Goal: Task Accomplishment & Management: Manage account settings

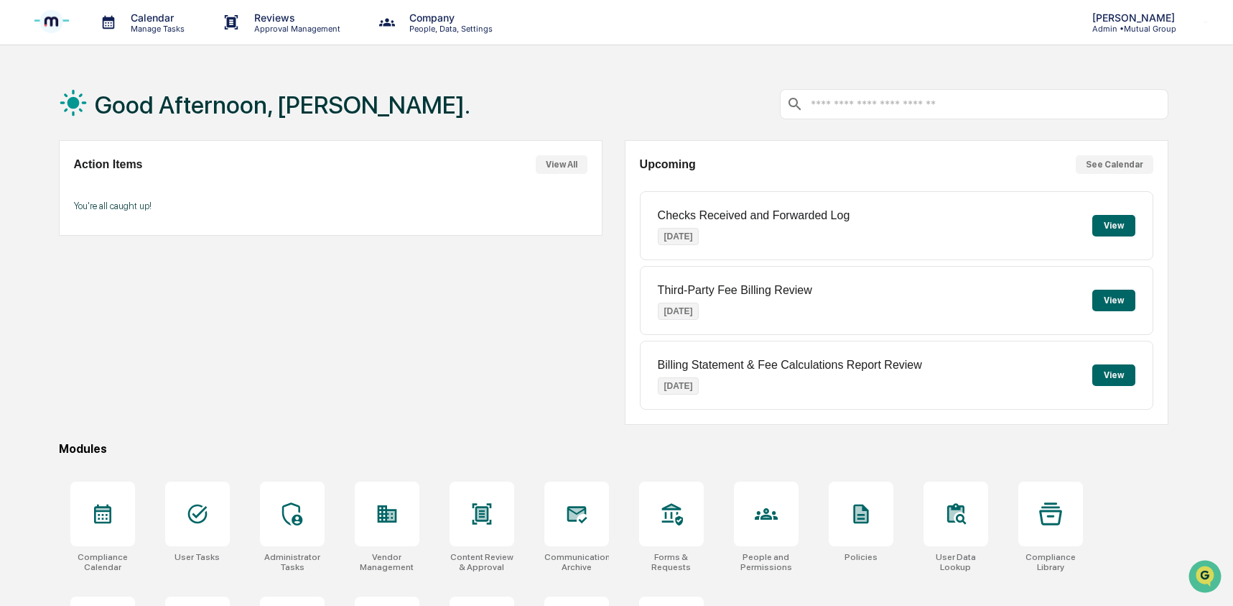
click at [1102, 27] on p "Admin • Mutual Group" at bounding box center [1131, 29] width 101 height 10
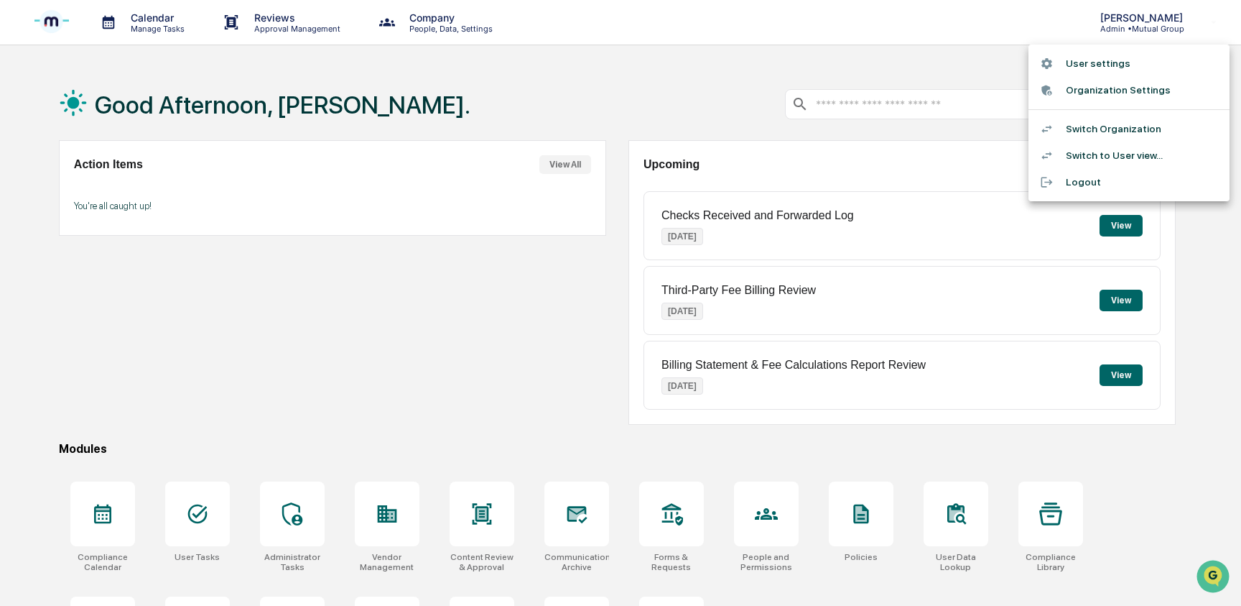
click at [1096, 149] on li "Switch to User view..." at bounding box center [1129, 155] width 201 height 27
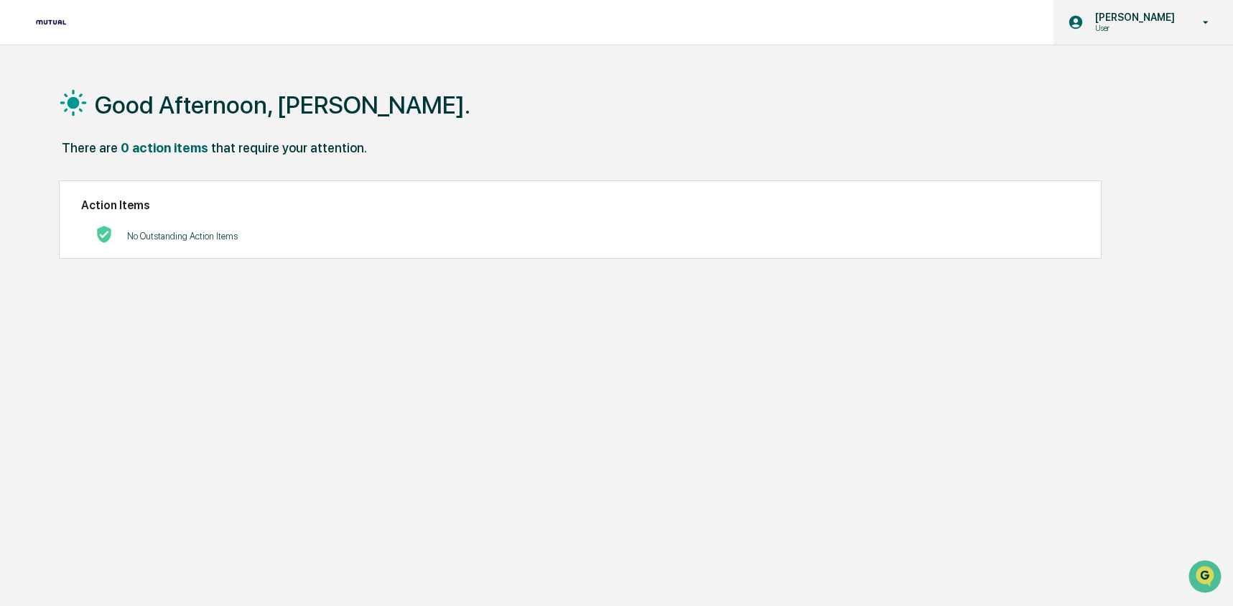
click at [1129, 20] on p "[PERSON_NAME]" at bounding box center [1133, 16] width 98 height 11
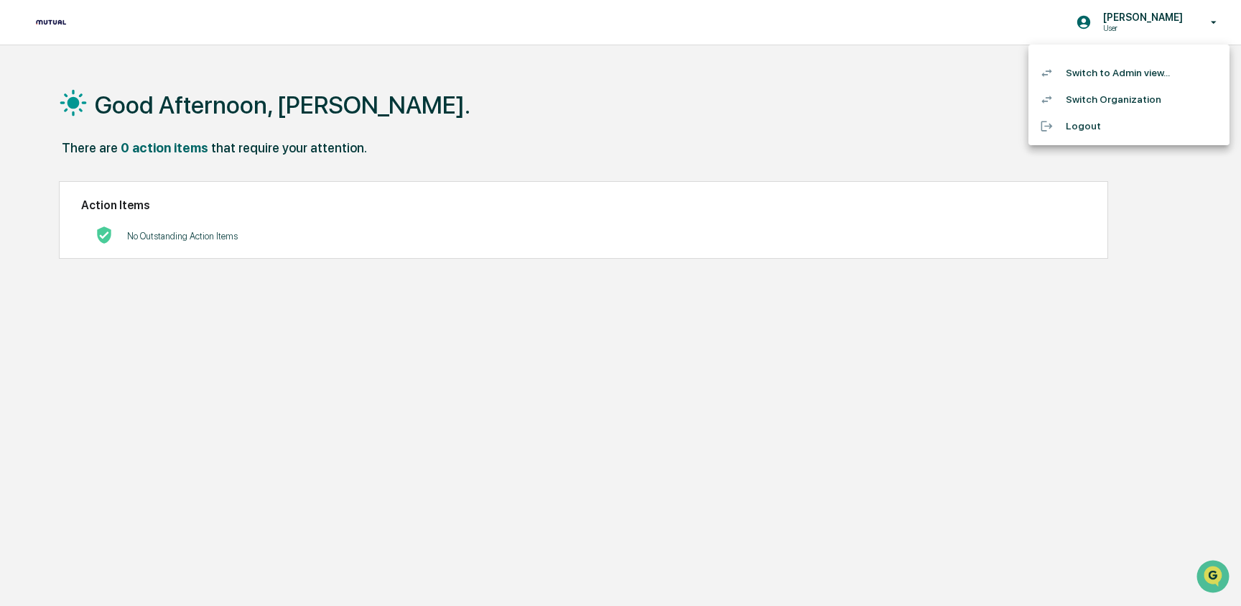
click at [1121, 76] on li "Switch to Admin view..." at bounding box center [1129, 73] width 201 height 27
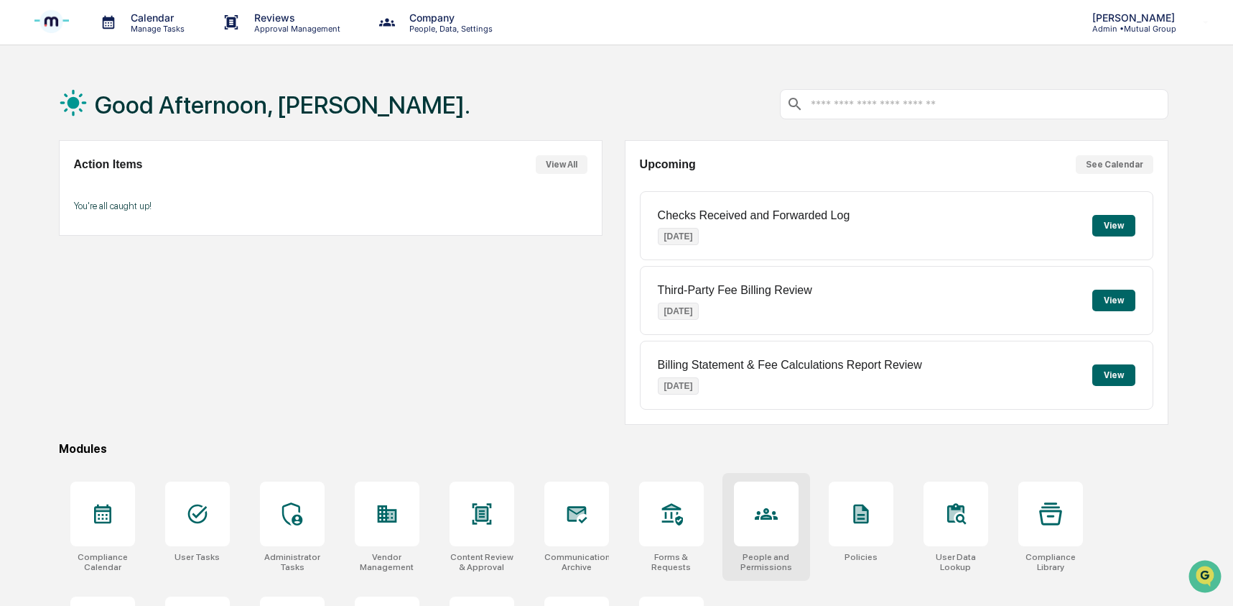
click at [760, 515] on icon at bounding box center [766, 513] width 23 height 23
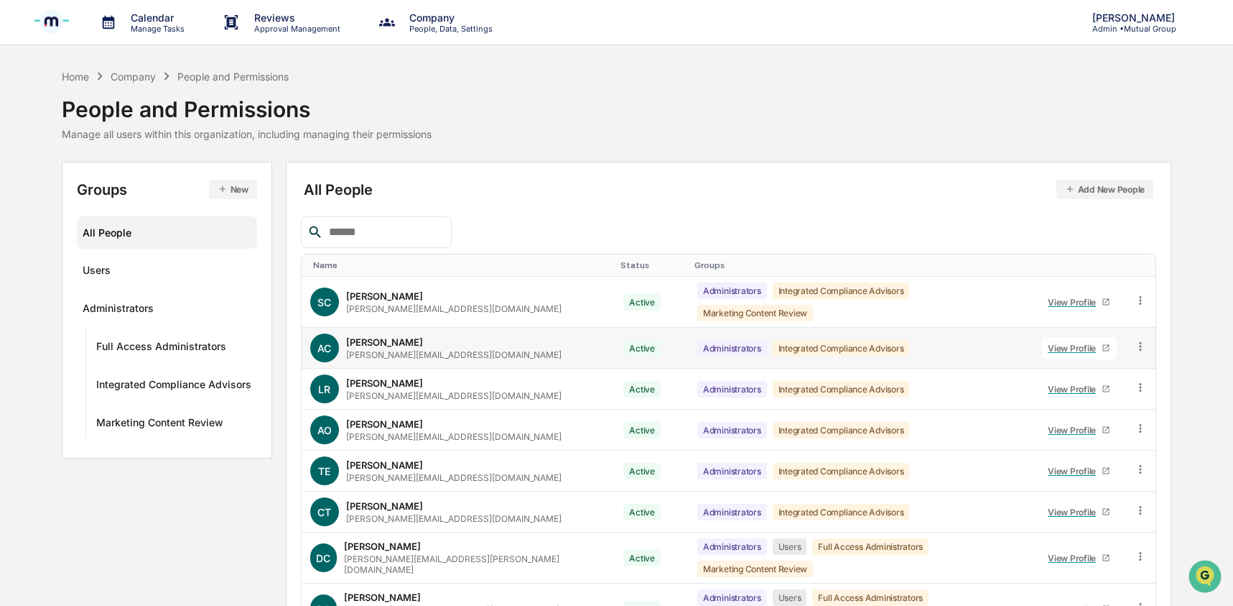
click at [1137, 342] on icon at bounding box center [1141, 347] width 14 height 14
click at [1125, 361] on div "Groups & Permissions" at bounding box center [1074, 369] width 124 height 17
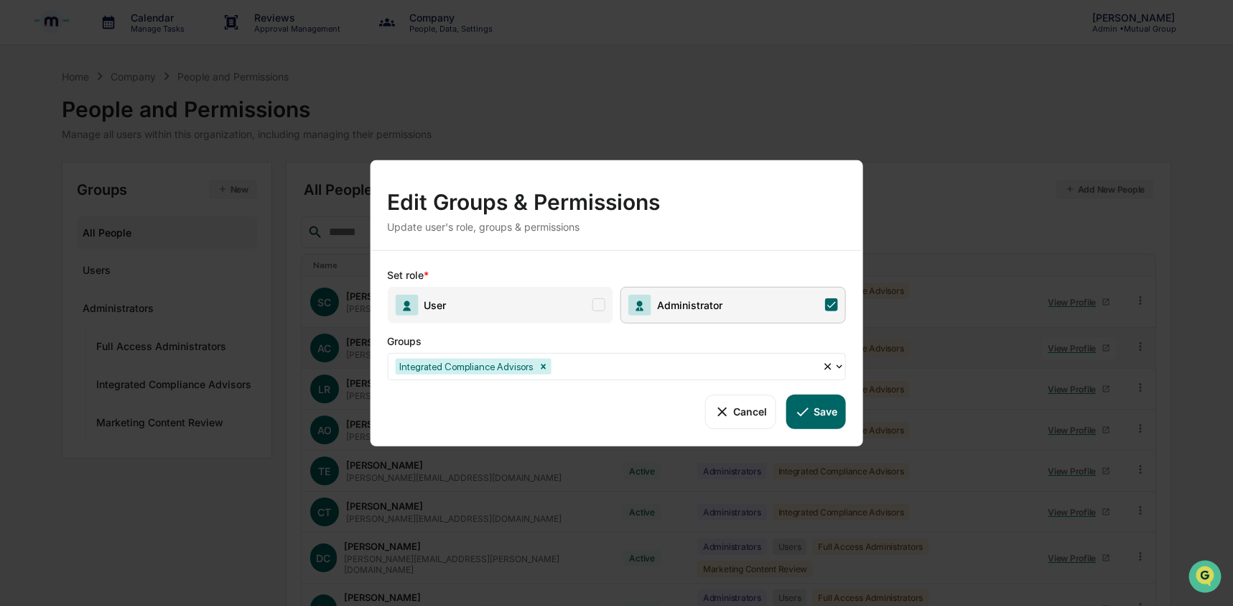
click at [553, 311] on span "User" at bounding box center [500, 304] width 226 height 37
click at [806, 404] on icon at bounding box center [803, 411] width 16 height 16
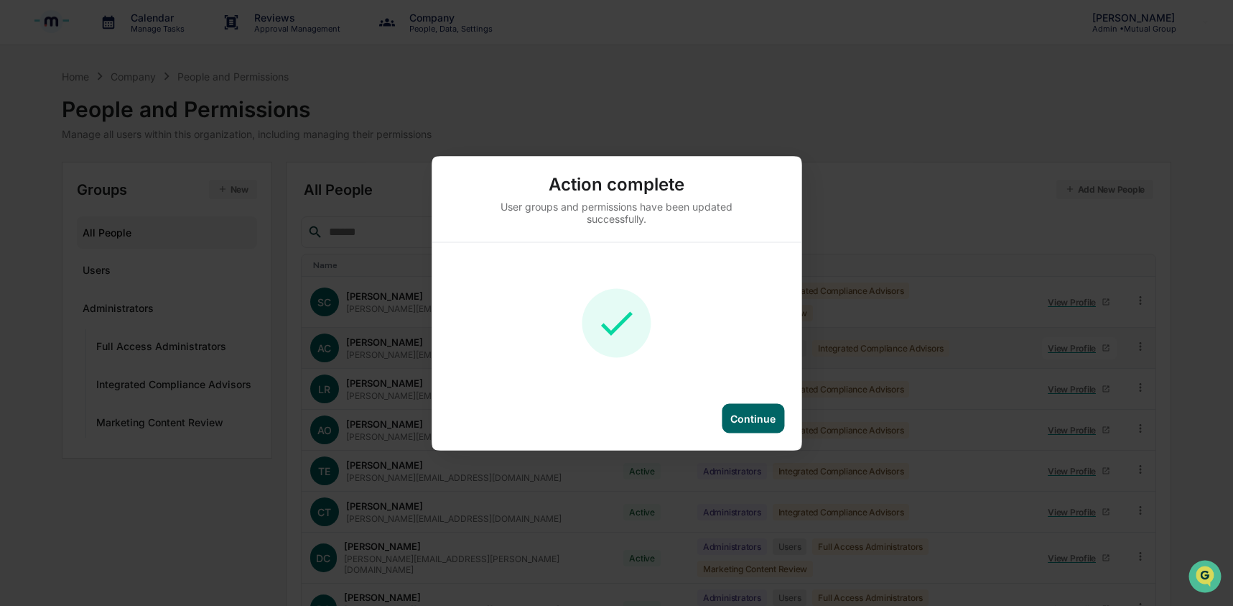
click at [741, 419] on div "Continue" at bounding box center [753, 418] width 45 height 12
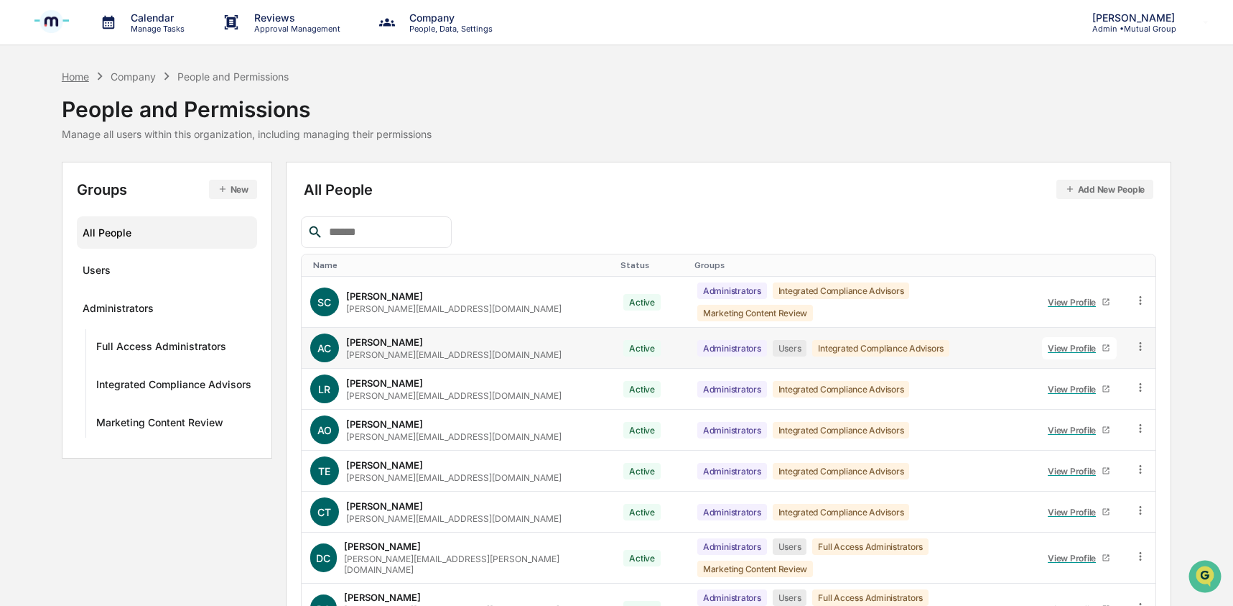
click at [84, 78] on div "Home" at bounding box center [75, 76] width 27 height 12
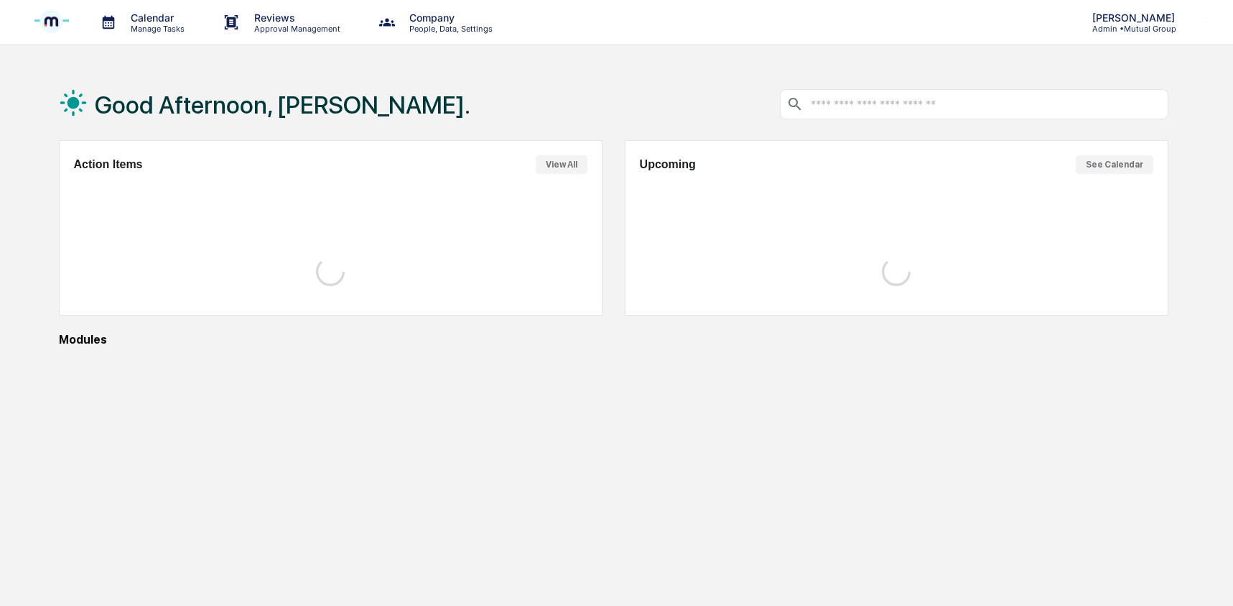
click at [1140, 28] on p "Admin • Mutual Group" at bounding box center [1131, 29] width 101 height 10
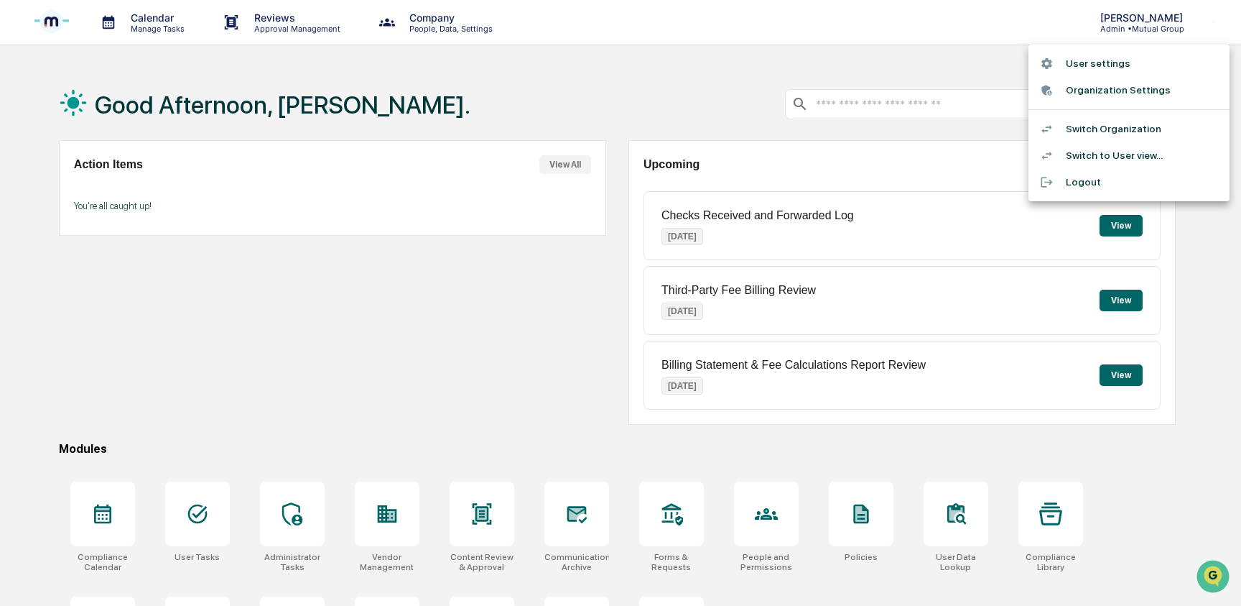
click at [1123, 151] on li "Switch to User view..." at bounding box center [1129, 155] width 201 height 27
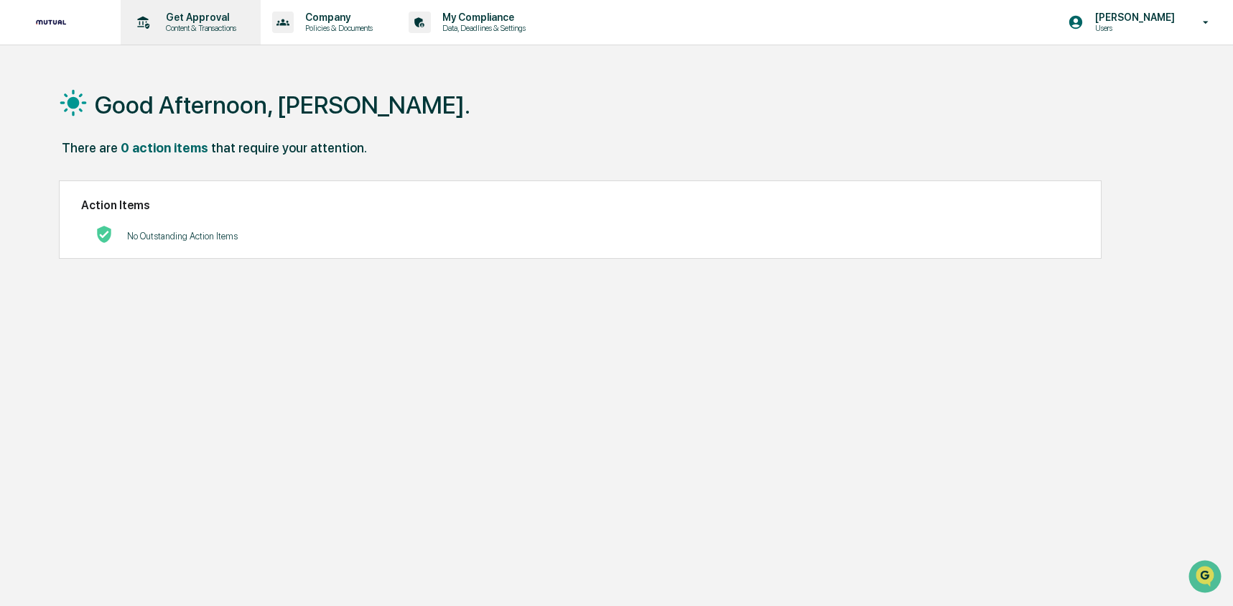
click at [208, 27] on p "Content & Transactions" at bounding box center [198, 28] width 89 height 10
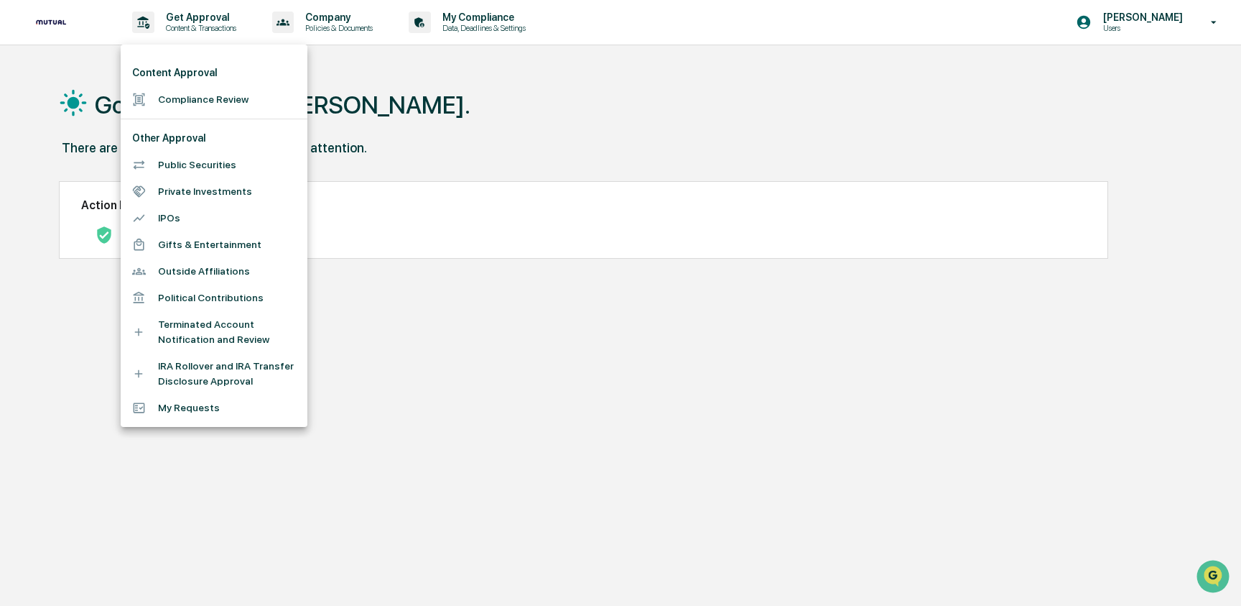
click at [230, 299] on li "Political Contributions" at bounding box center [214, 297] width 187 height 27
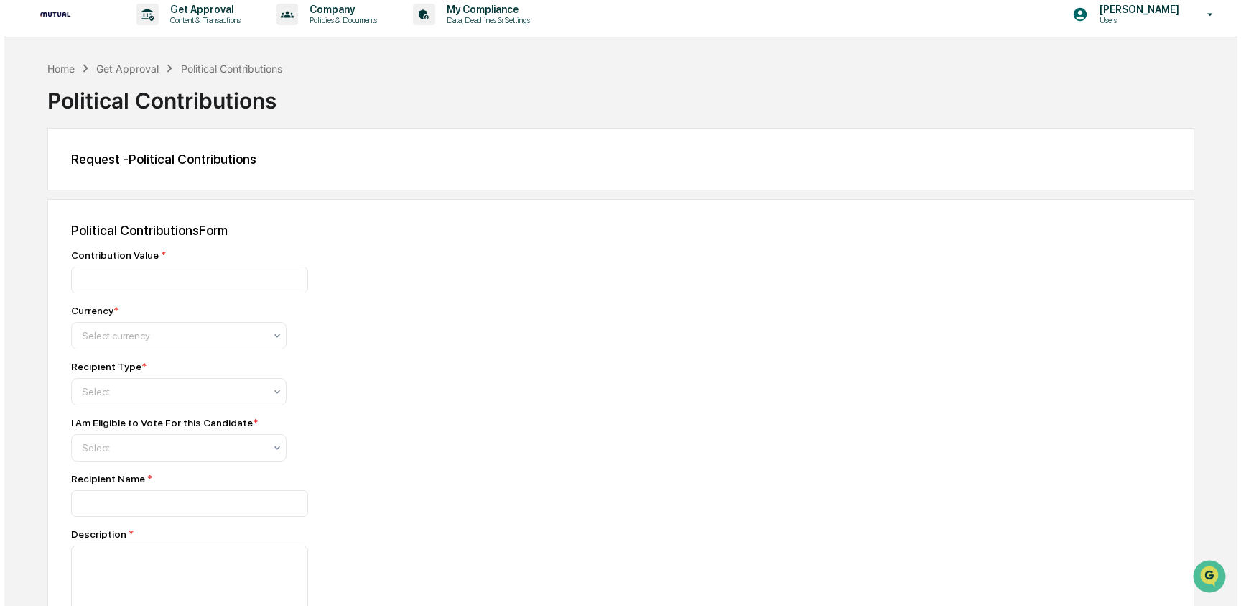
scroll to position [9, 0]
click at [212, 13] on p "Get Approval" at bounding box center [198, 8] width 89 height 11
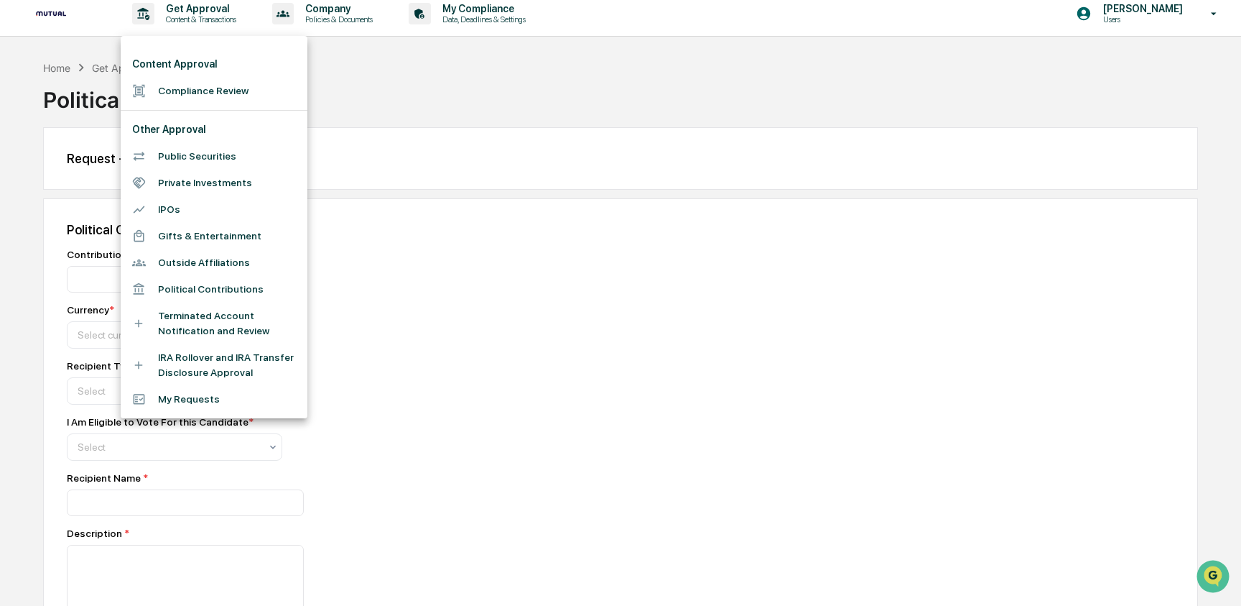
click at [216, 226] on li "Gifts & Entertainment" at bounding box center [214, 236] width 187 height 27
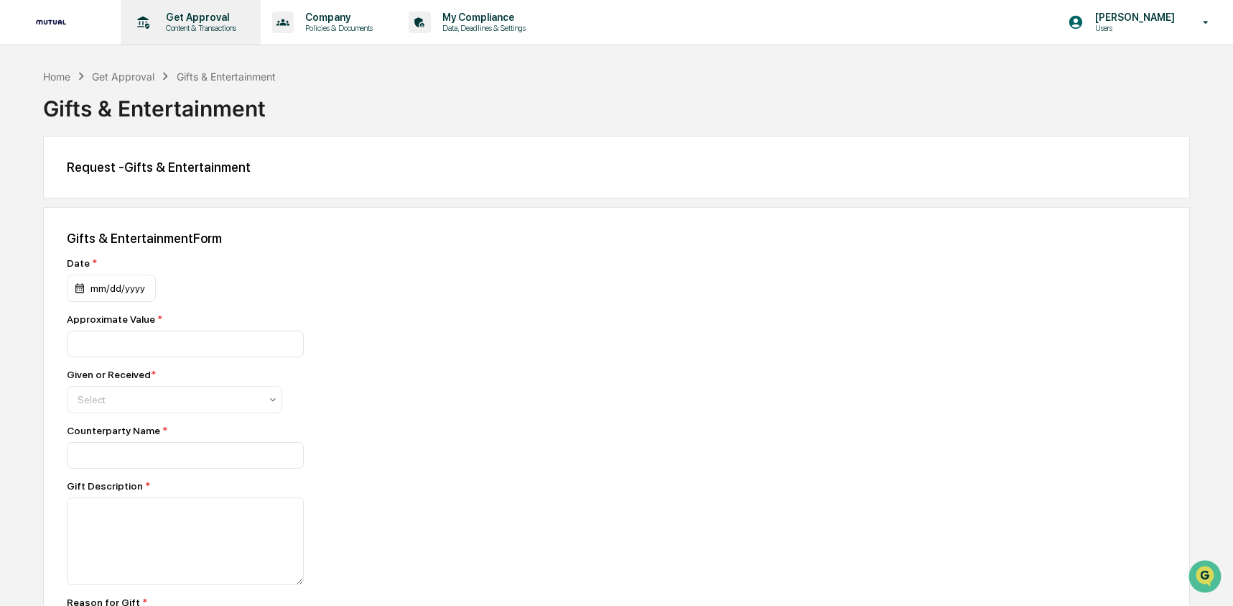
click at [231, 30] on p "Content & Transactions" at bounding box center [198, 28] width 89 height 10
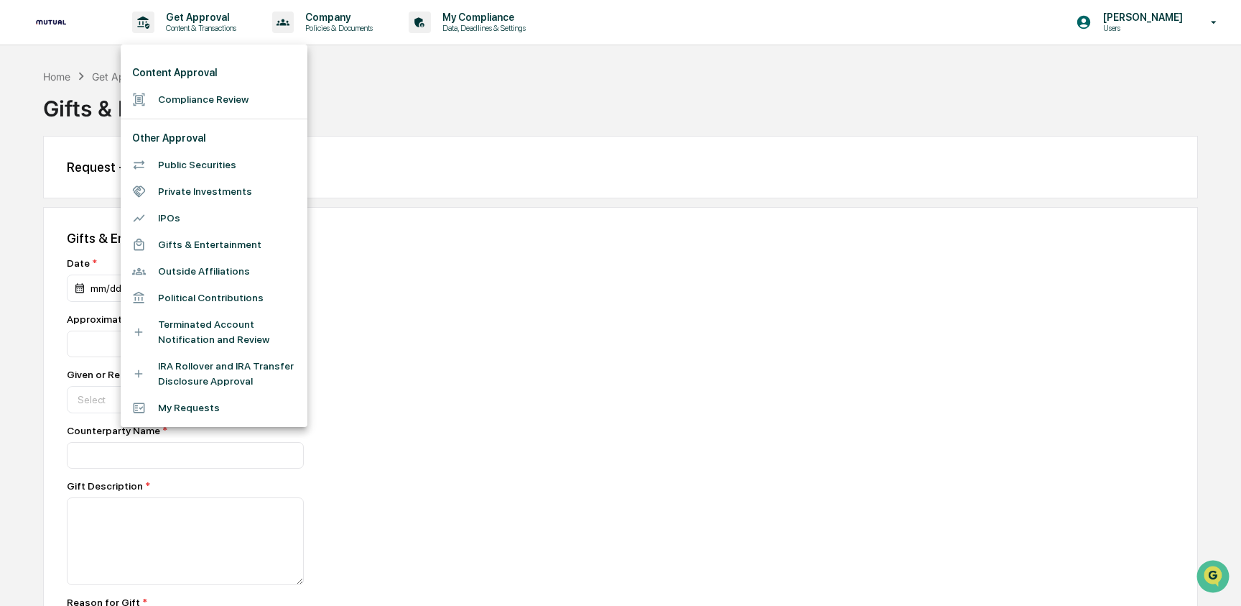
click at [222, 167] on li "Public Securities" at bounding box center [214, 165] width 187 height 27
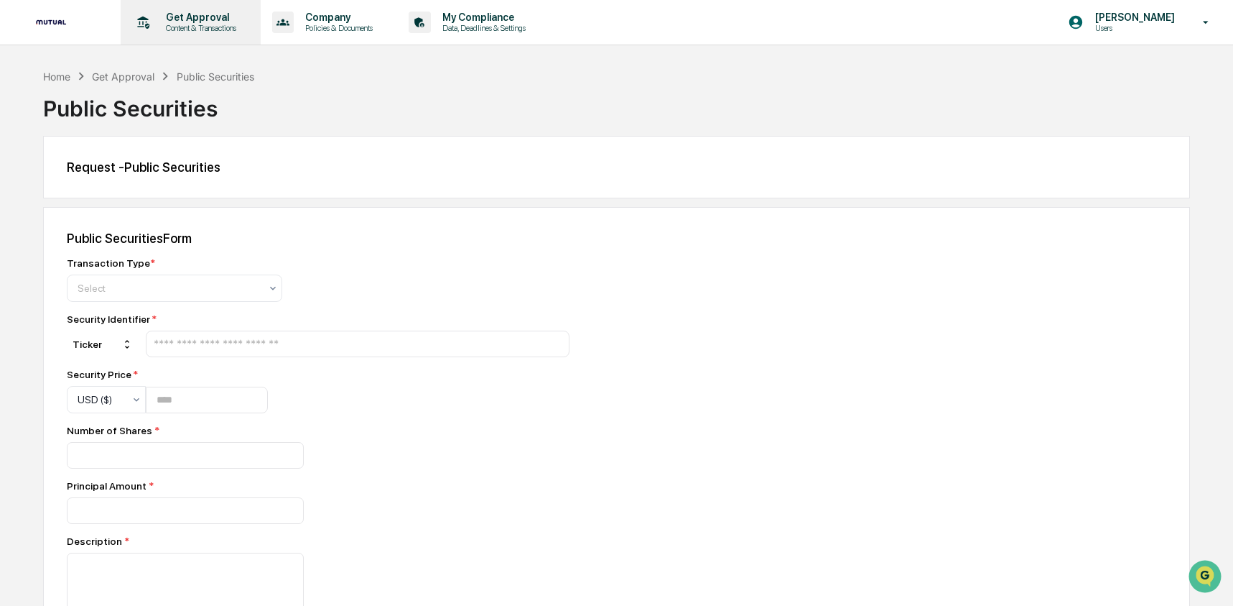
click at [165, 33] on div "Get Approval Content & Transactions" at bounding box center [189, 22] width 126 height 45
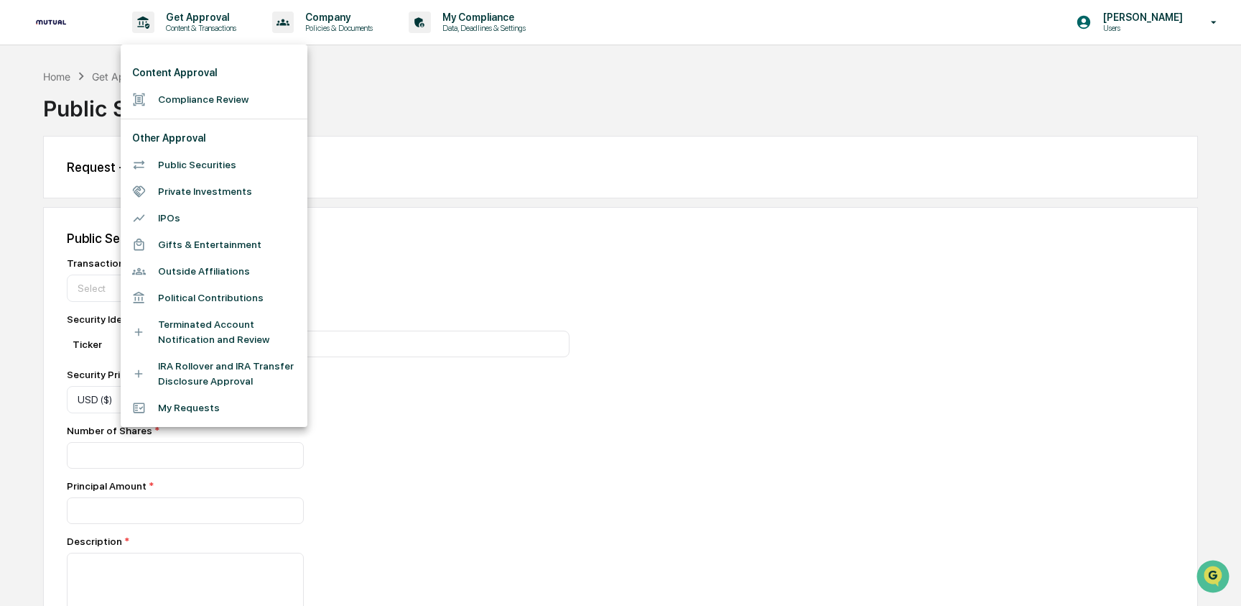
click at [214, 332] on li "Terminated Account Notification and Review" at bounding box center [214, 332] width 187 height 42
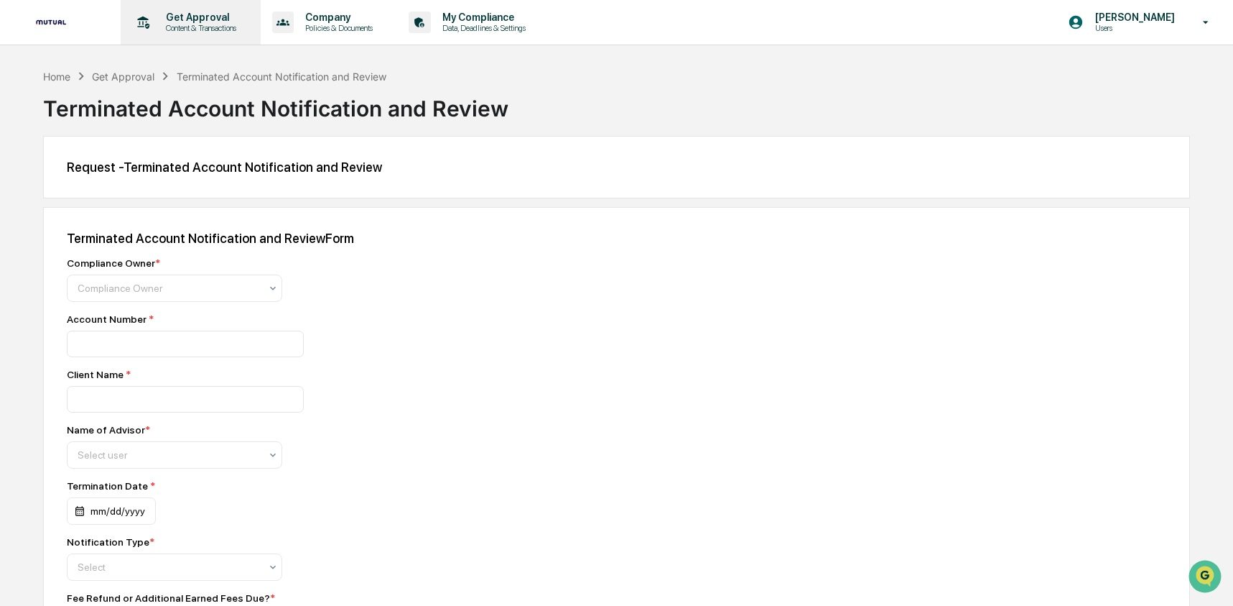
click at [196, 35] on div "Get Approval Content & Transactions" at bounding box center [189, 22] width 126 height 45
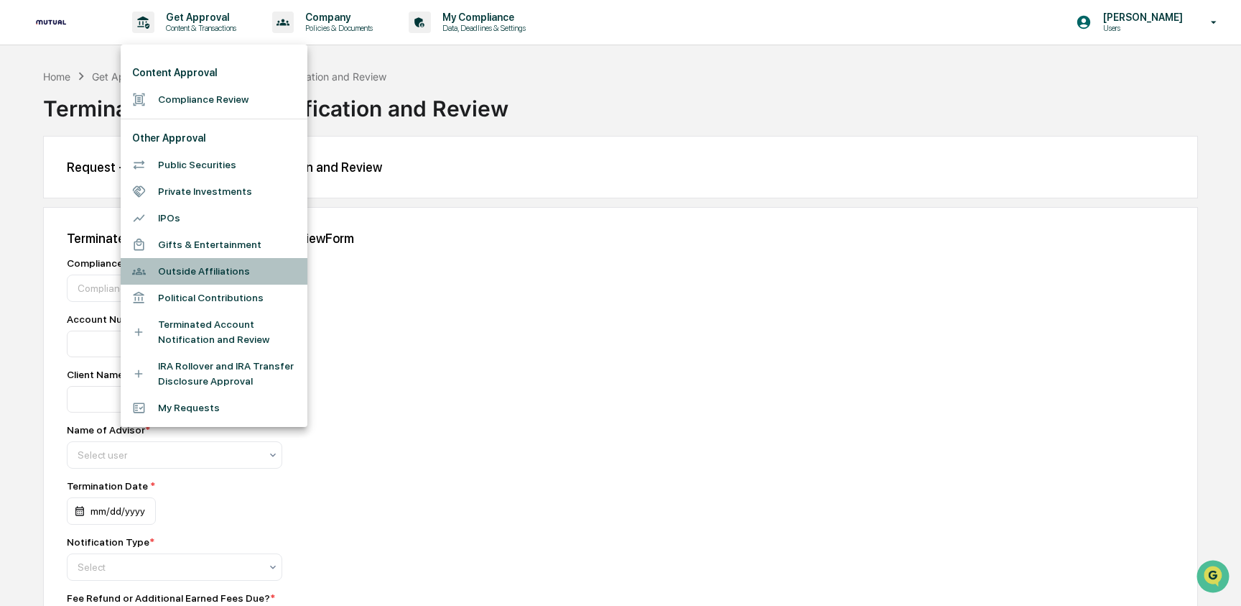
click at [211, 272] on li "Outside Affiliations" at bounding box center [214, 271] width 187 height 27
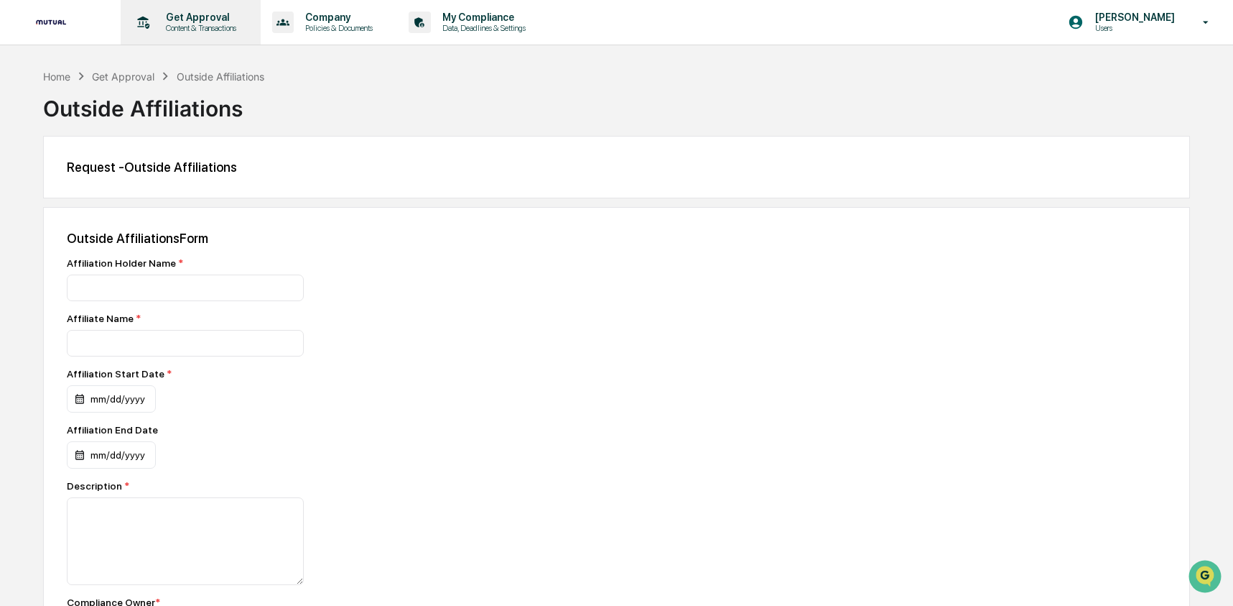
click at [185, 22] on p "Get Approval" at bounding box center [198, 16] width 89 height 11
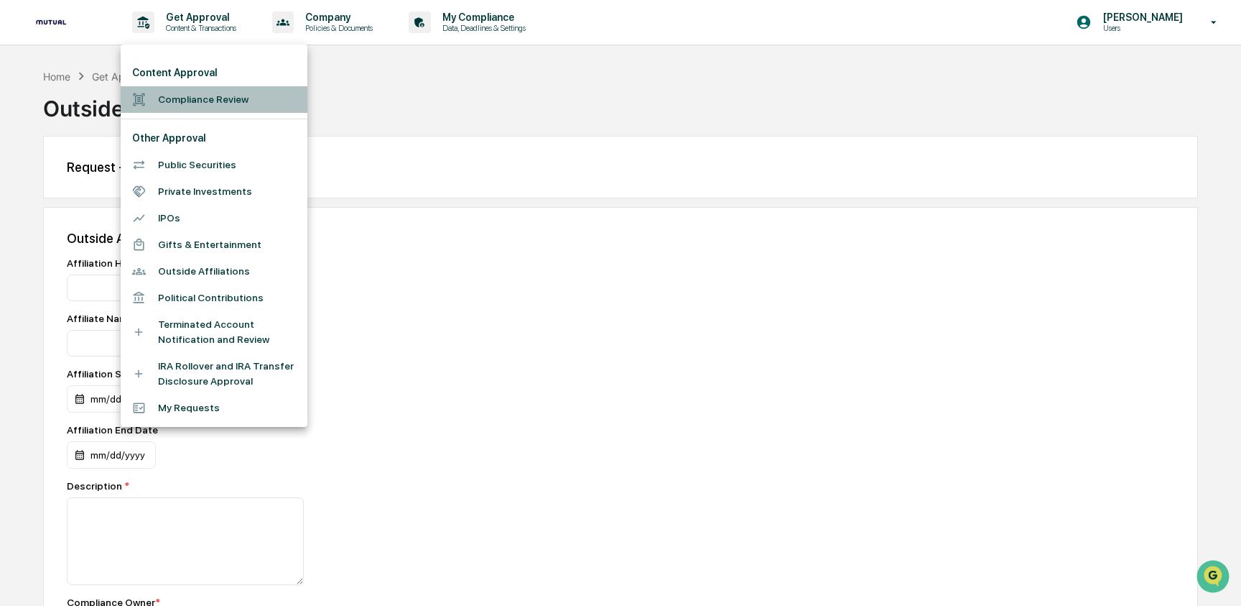
click at [221, 100] on li "Compliance Review" at bounding box center [214, 99] width 187 height 27
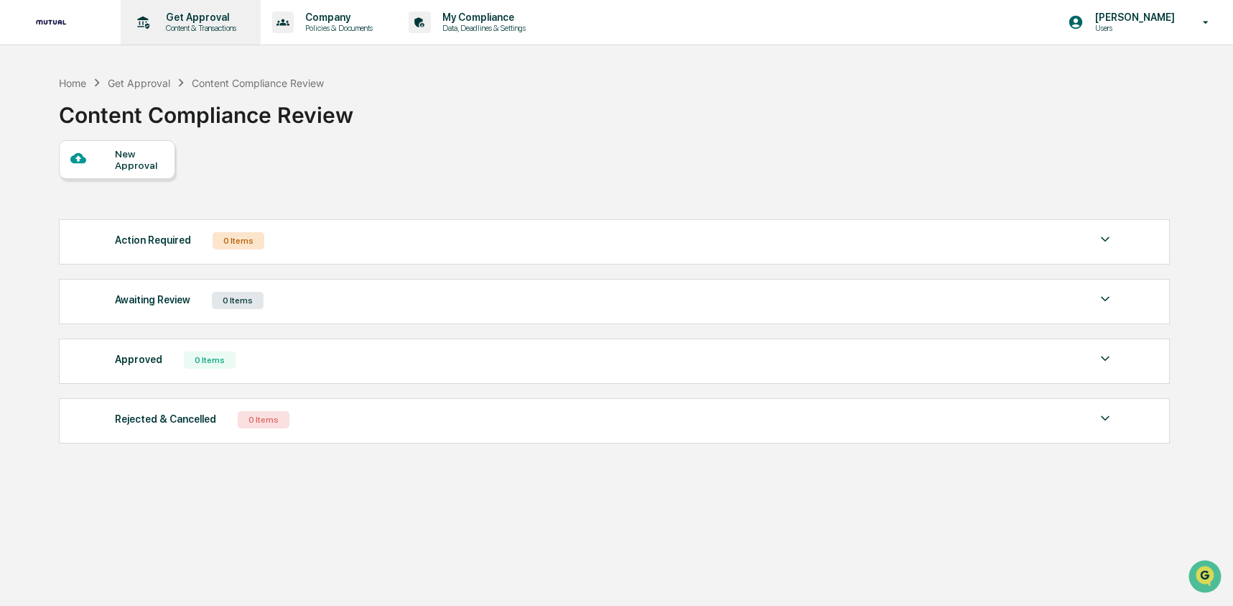
click at [204, 34] on div "Get Approval Content & Transactions" at bounding box center [189, 22] width 126 height 45
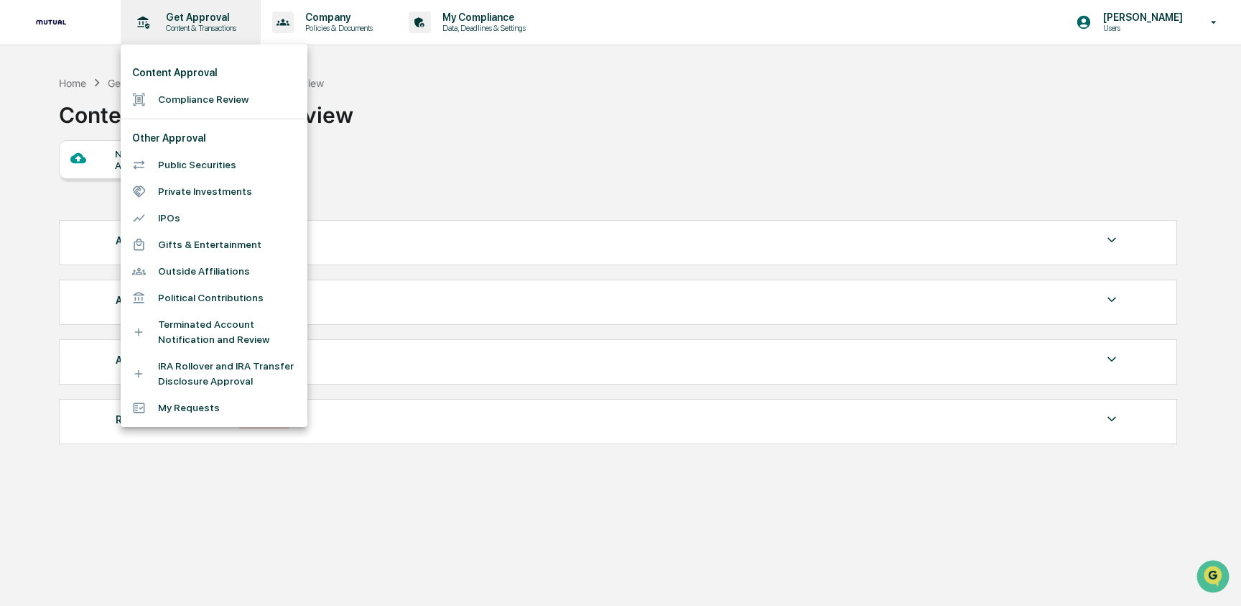
click at [204, 34] on div at bounding box center [620, 303] width 1241 height 606
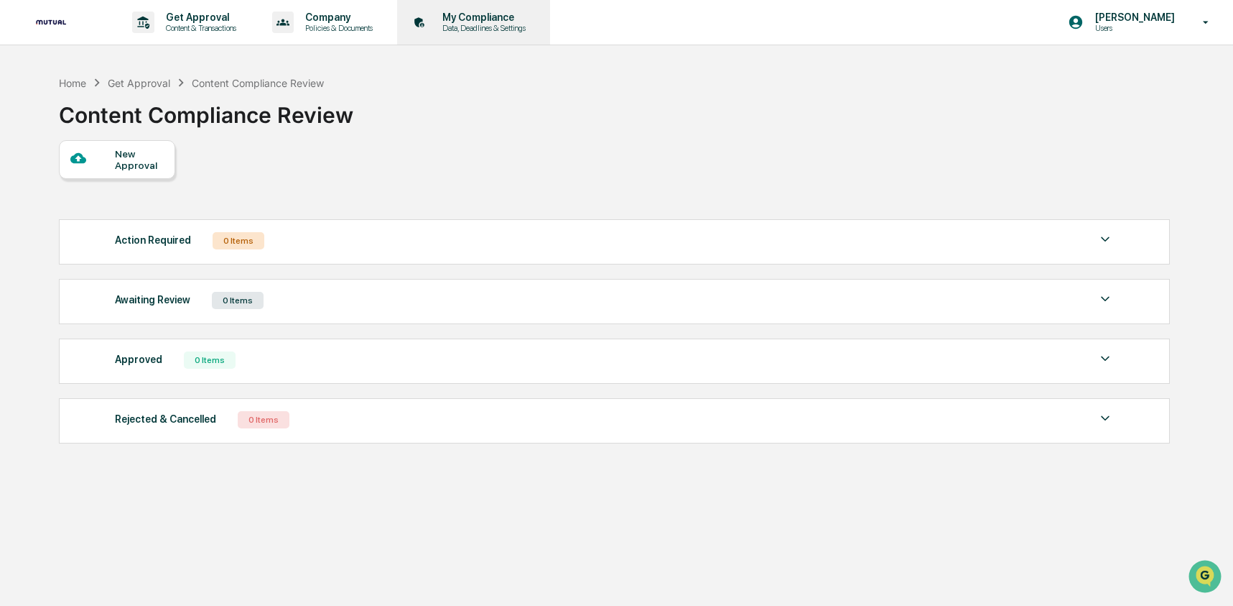
click at [527, 29] on p "Data, Deadlines & Settings" at bounding box center [482, 28] width 102 height 10
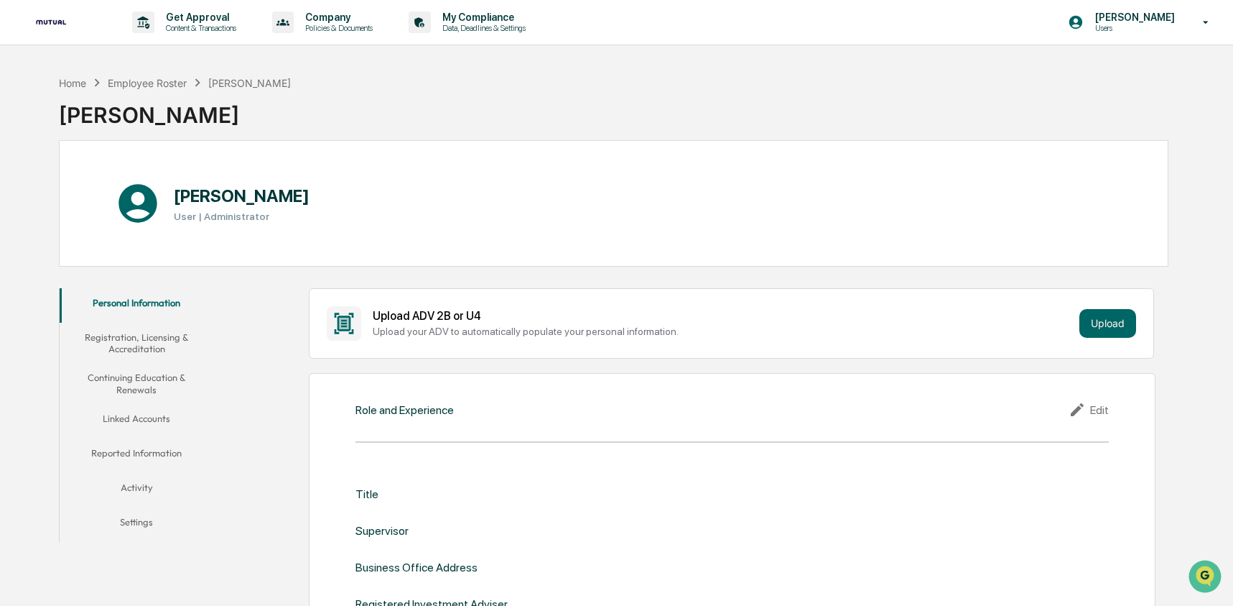
click at [133, 422] on button "Linked Accounts" at bounding box center [137, 421] width 154 height 34
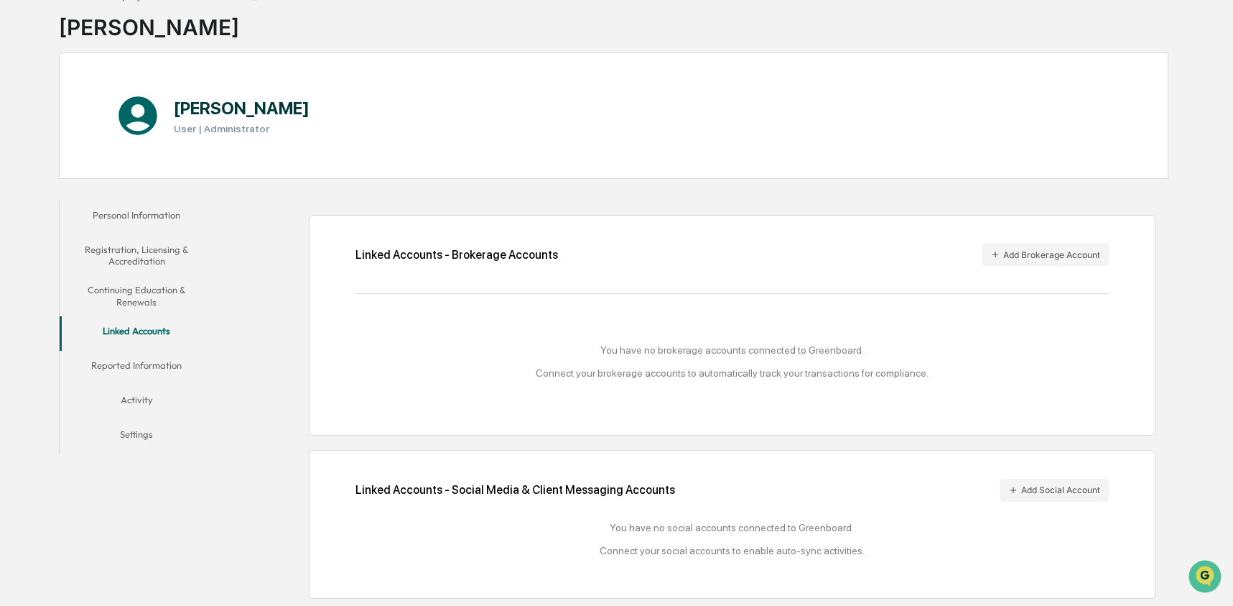
scroll to position [92, 0]
click at [1014, 255] on button "Add Brokerage Account" at bounding box center [1045, 254] width 127 height 23
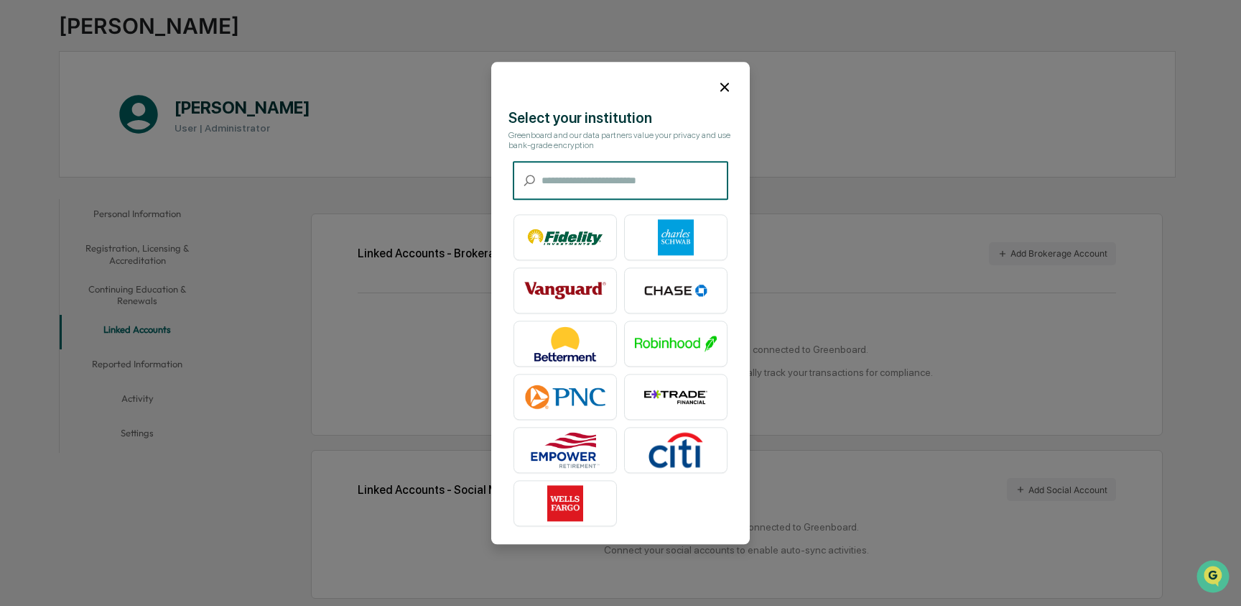
click at [613, 182] on input "text" at bounding box center [635, 181] width 187 height 38
click at [731, 87] on icon at bounding box center [725, 87] width 16 height 16
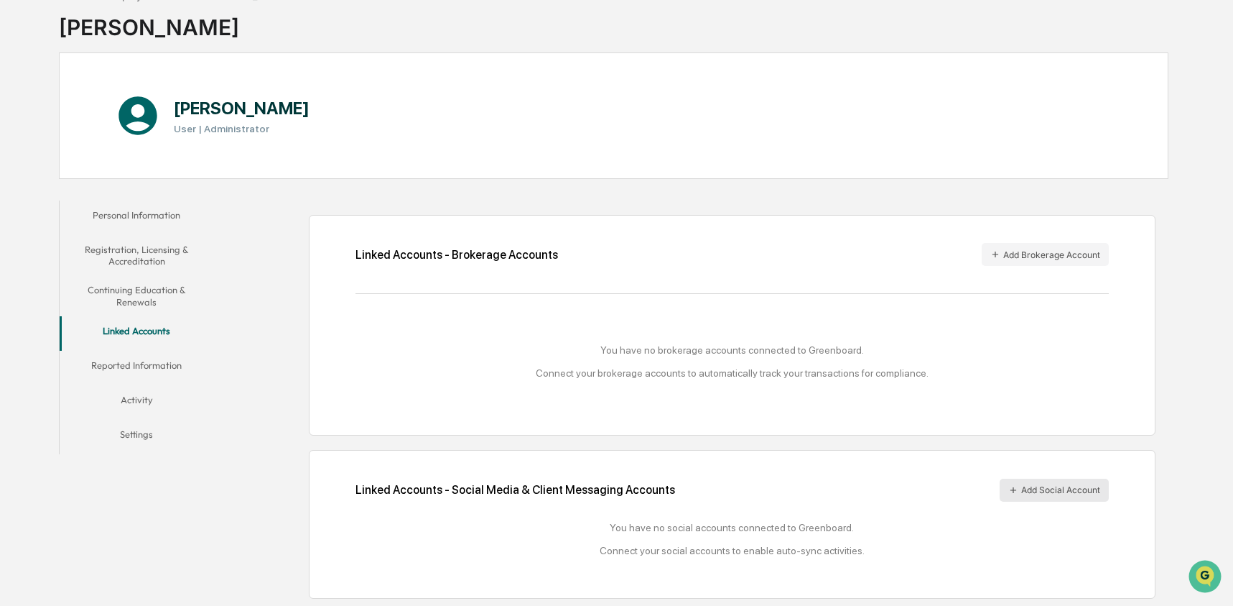
click at [1052, 481] on button "Add Social Account" at bounding box center [1054, 489] width 109 height 23
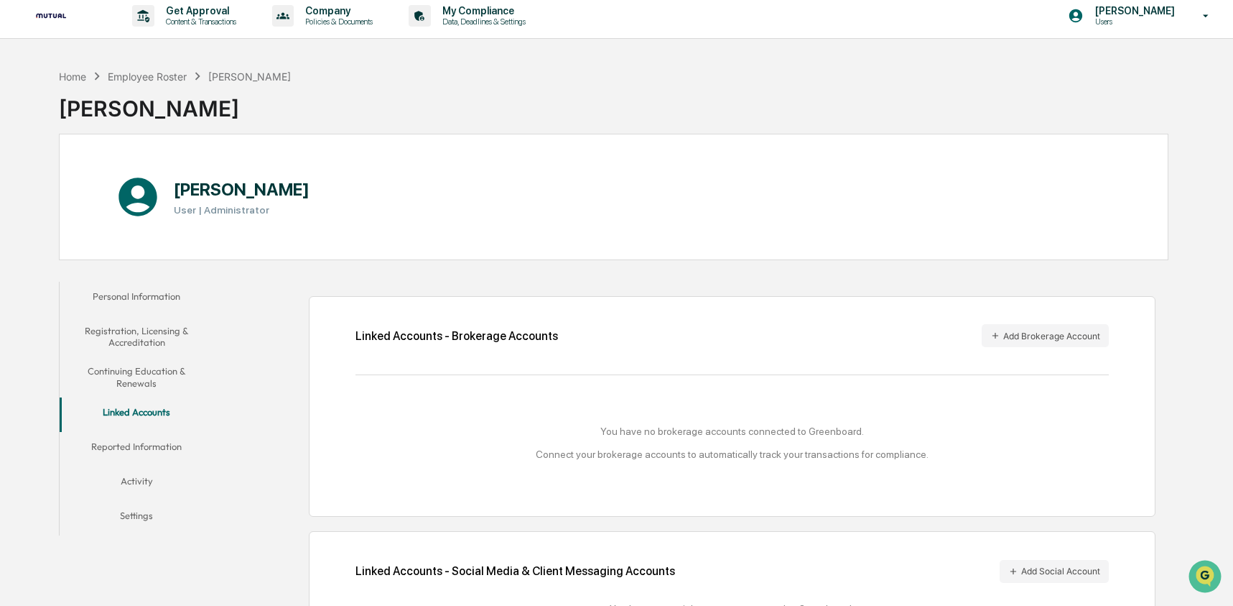
scroll to position [0, 0]
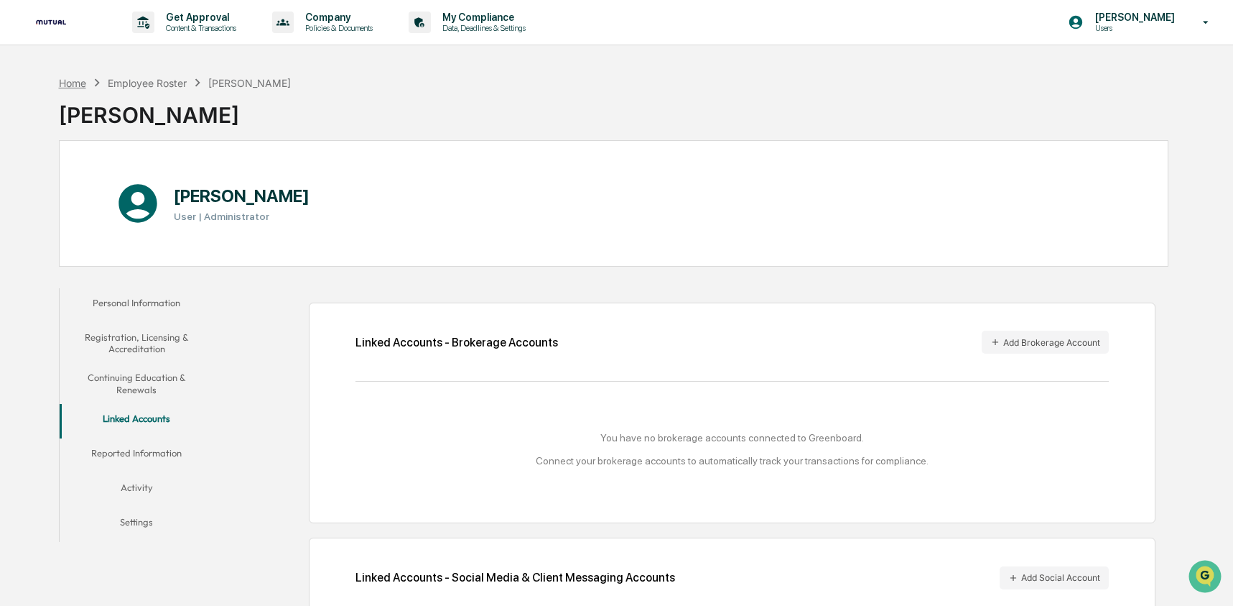
click at [65, 84] on div "Home" at bounding box center [72, 83] width 27 height 12
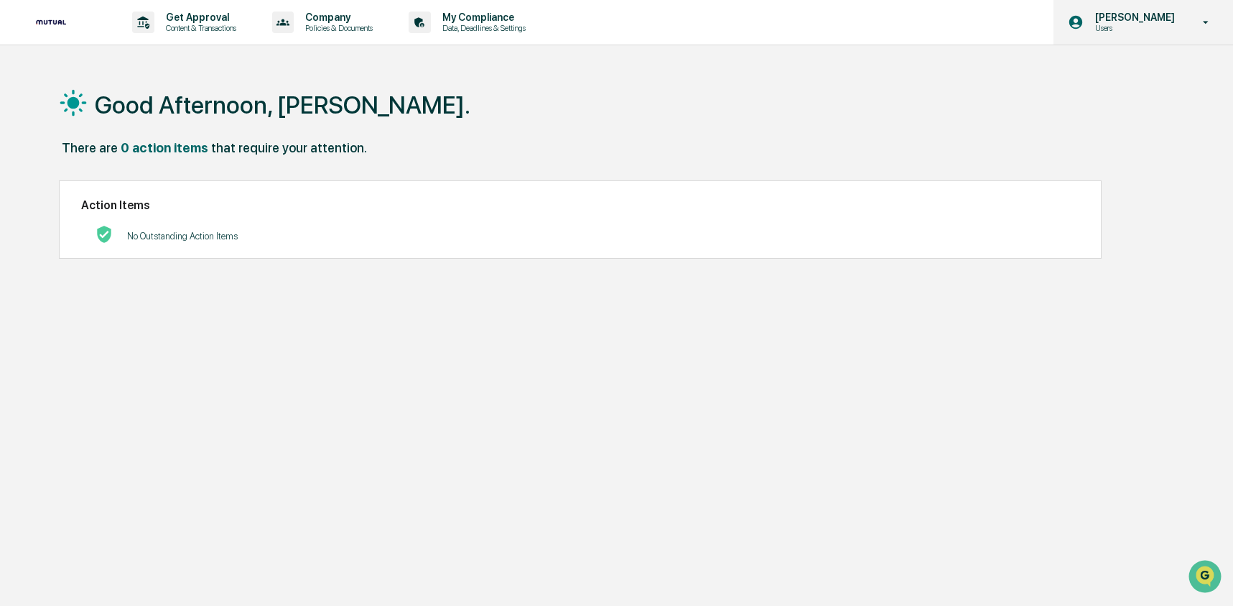
click at [1180, 13] on p "[PERSON_NAME]" at bounding box center [1133, 16] width 98 height 11
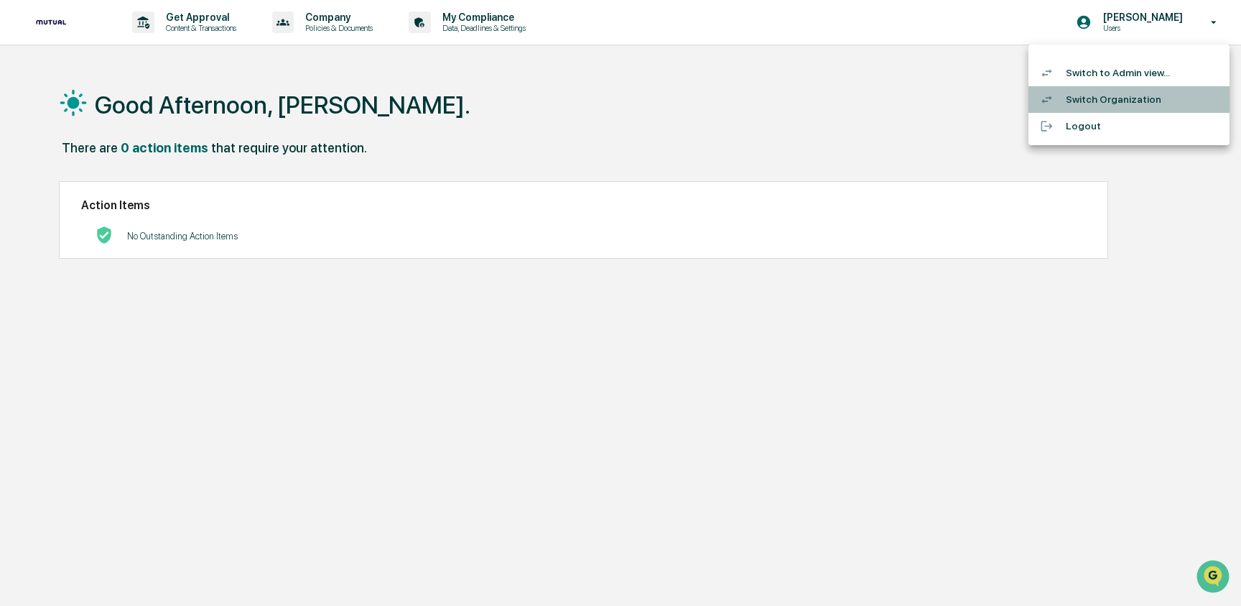
click at [1098, 101] on li "Switch Organization" at bounding box center [1129, 99] width 201 height 27
